Goal: Task Accomplishment & Management: Manage account settings

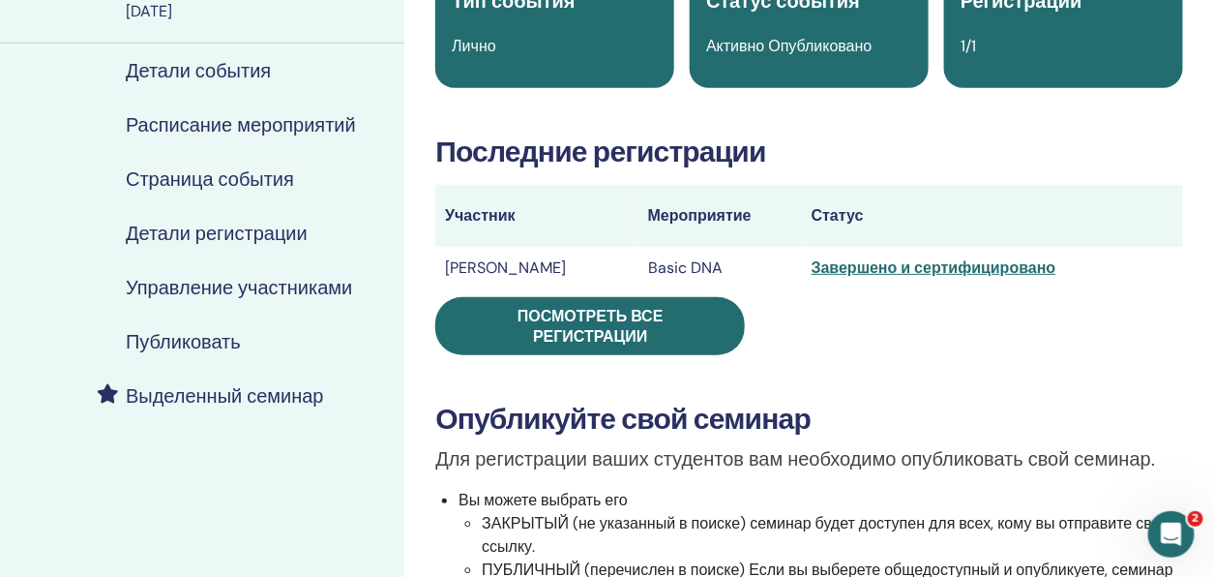
scroll to position [194, 0]
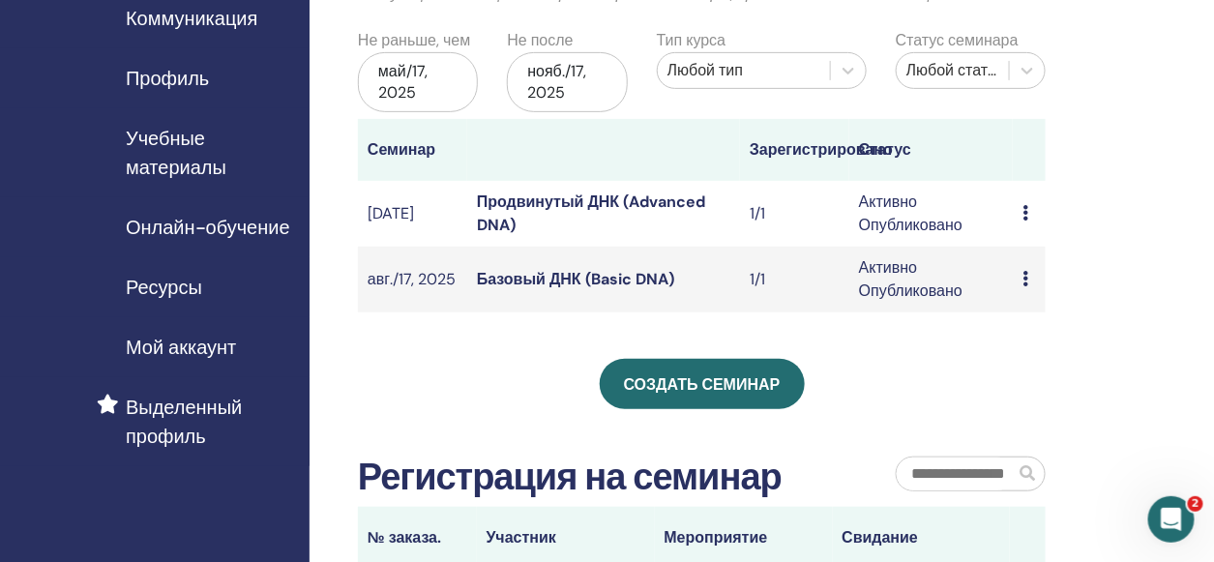
click at [1022, 213] on td "Предварительный просмотр Редактировать Участники Отмена" at bounding box center [1029, 214] width 33 height 66
click at [1026, 210] on icon at bounding box center [1026, 212] width 6 height 15
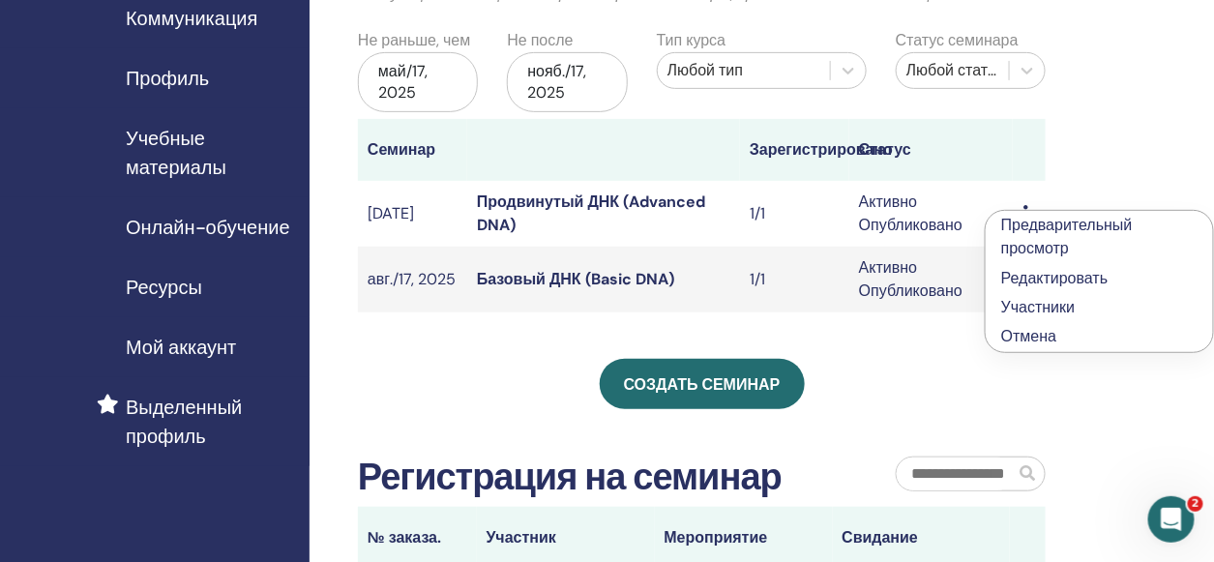
click at [1043, 303] on link "Участники" at bounding box center [1038, 307] width 74 height 20
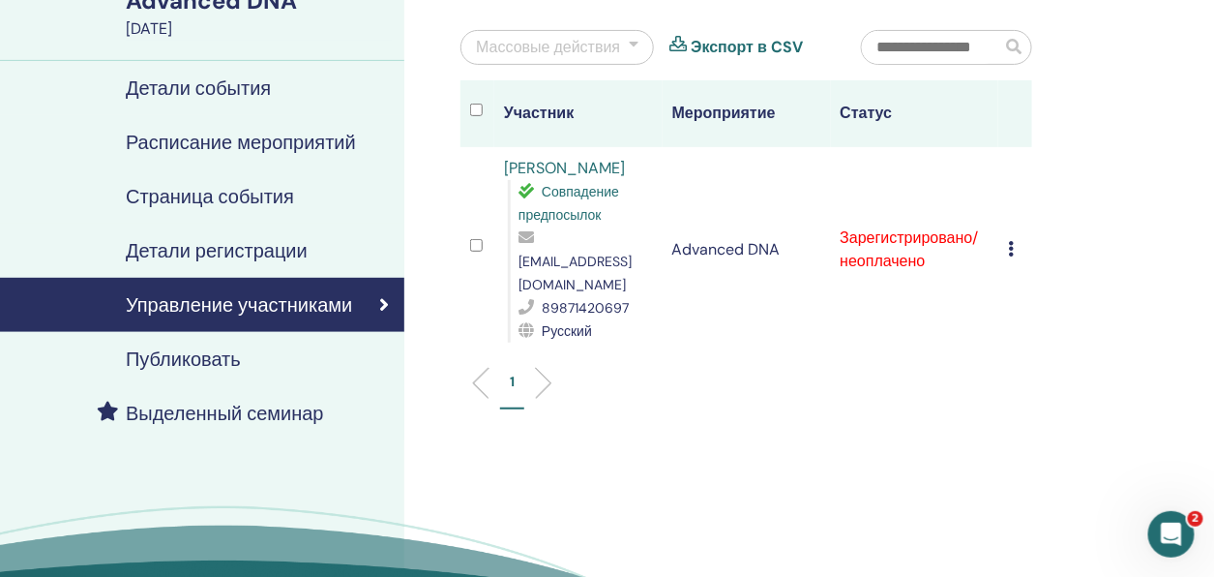
scroll to position [194, 0]
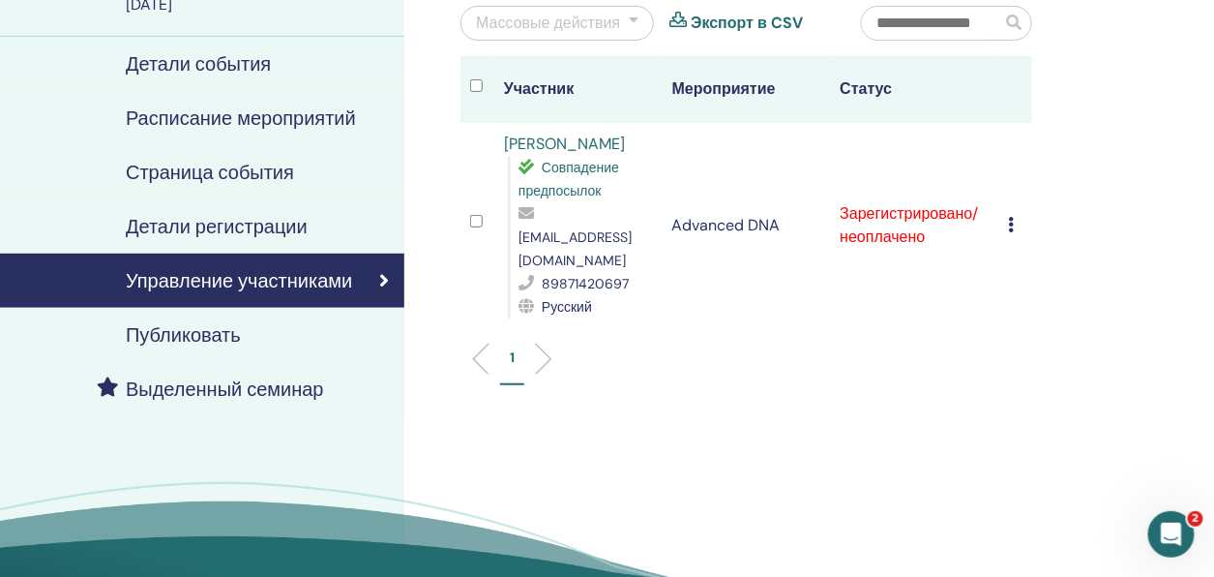
click at [1010, 217] on icon at bounding box center [1011, 224] width 6 height 15
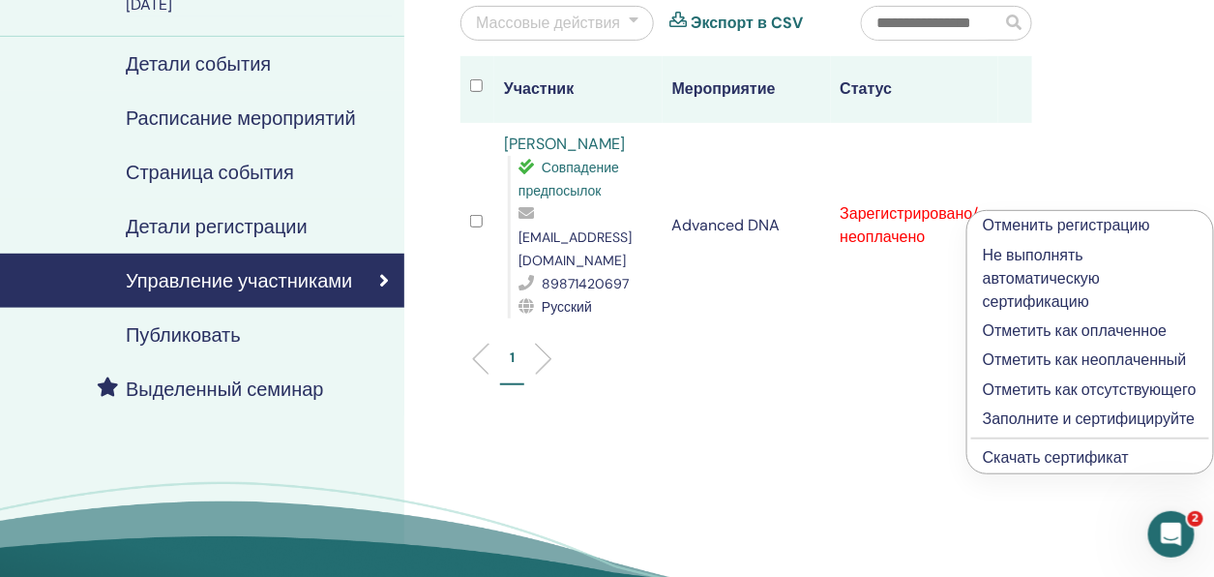
click at [997, 334] on p "Отметить как оплаченное" at bounding box center [1090, 330] width 215 height 23
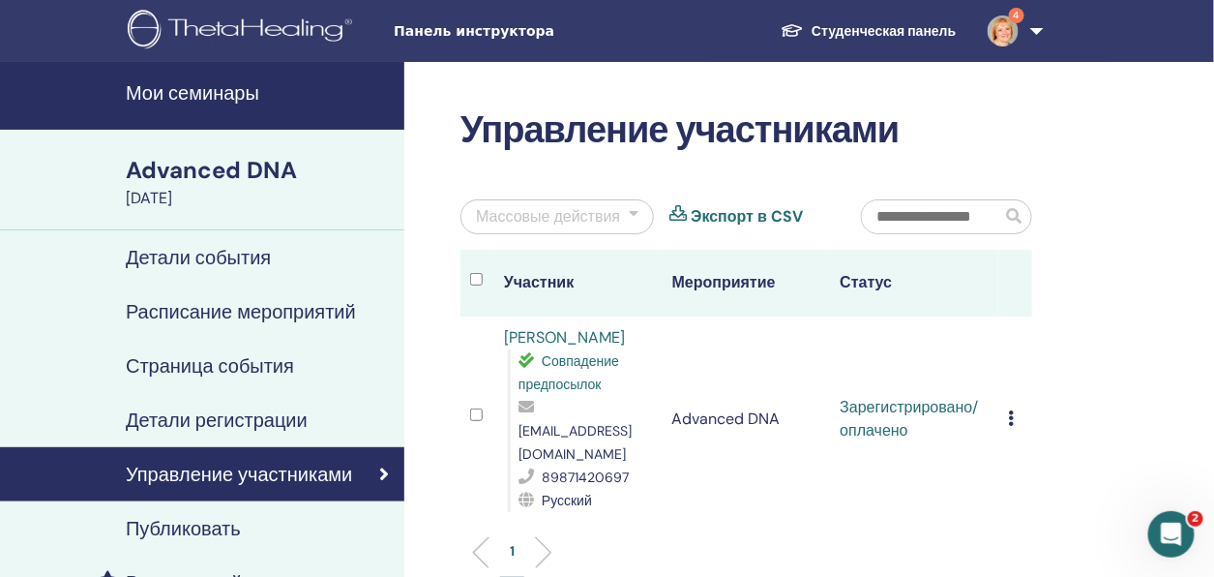
scroll to position [97, 0]
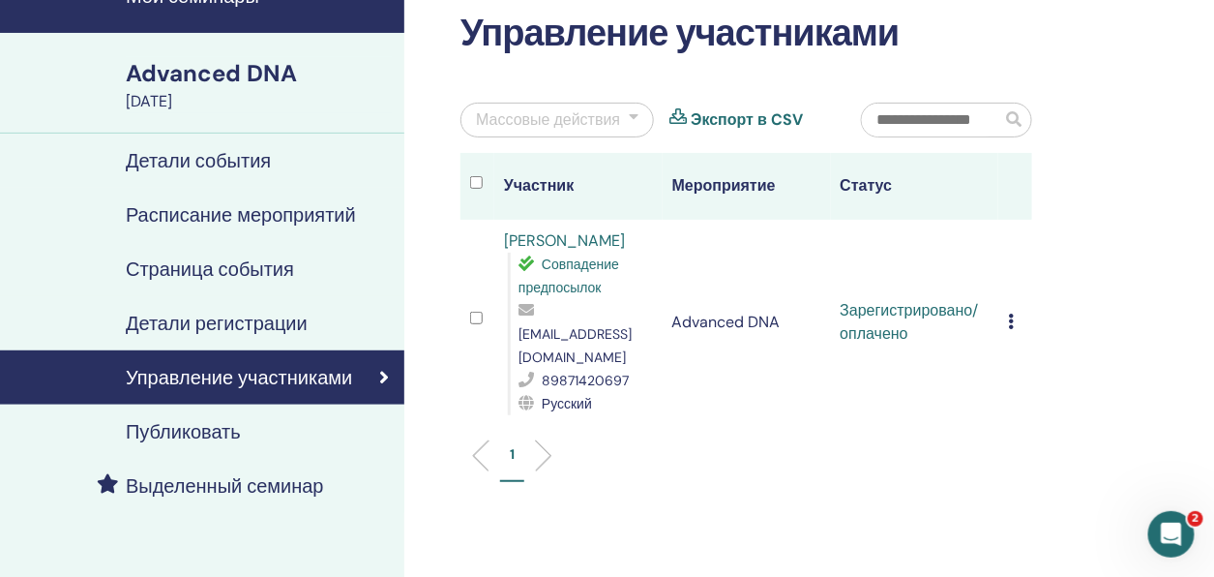
click at [1012, 313] on icon at bounding box center [1011, 320] width 6 height 15
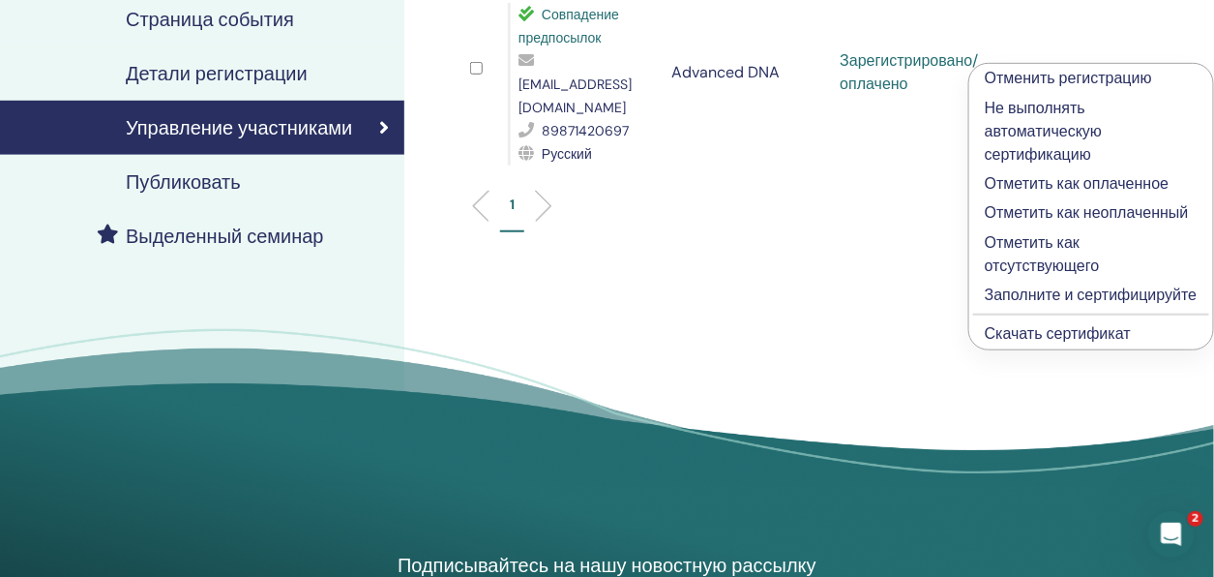
scroll to position [387, 0]
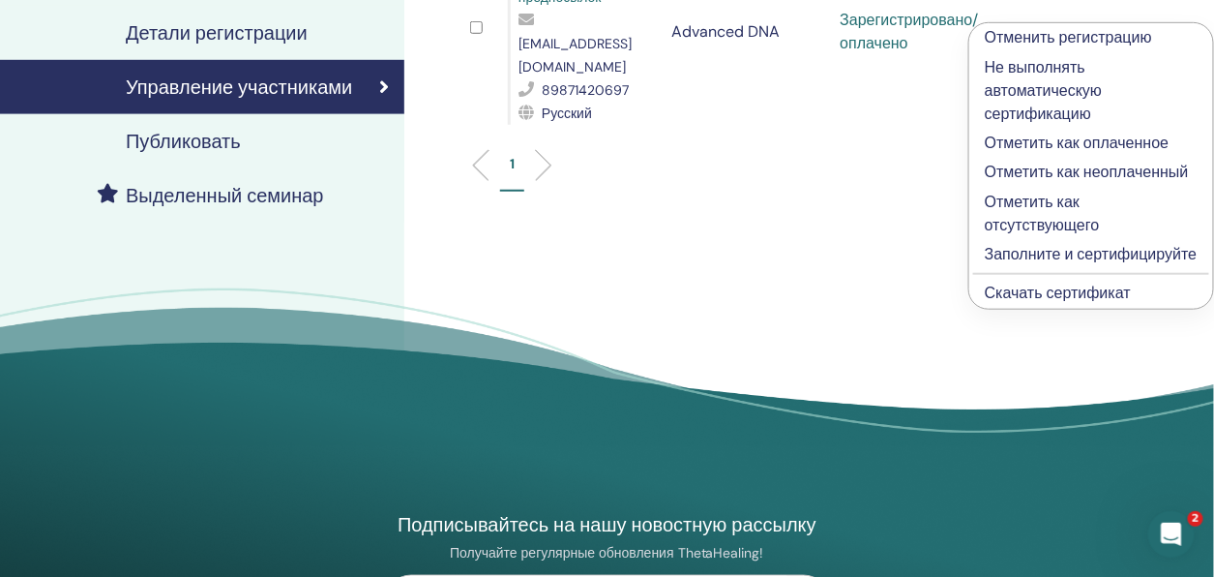
click at [1024, 290] on link "Скачать сертификат" at bounding box center [1058, 293] width 146 height 20
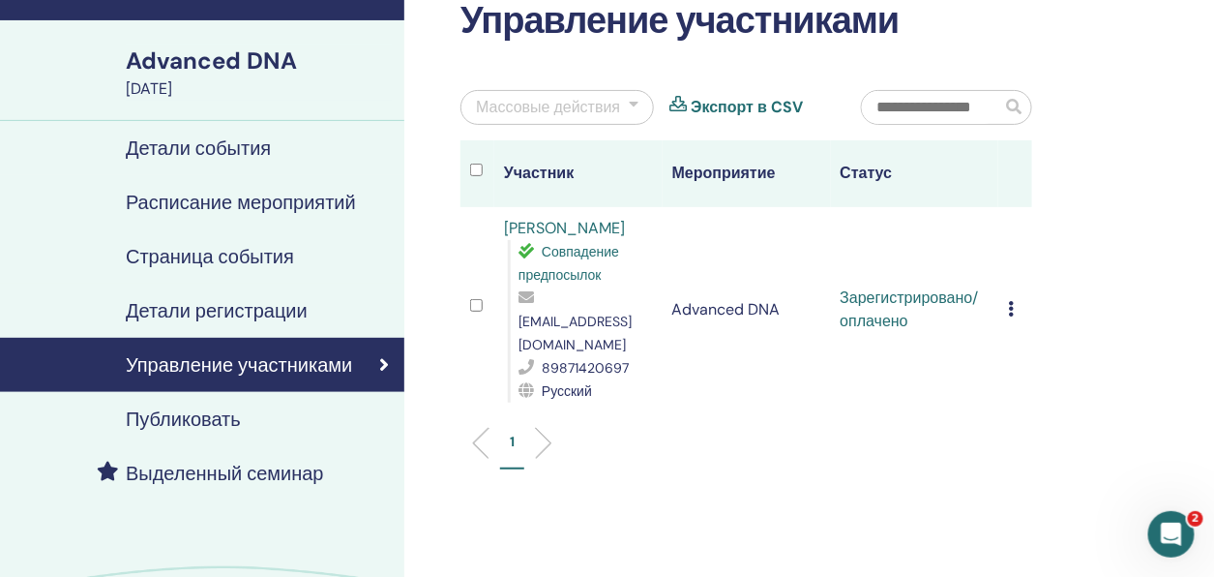
scroll to position [0, 0]
